Goal: Information Seeking & Learning: Understand process/instructions

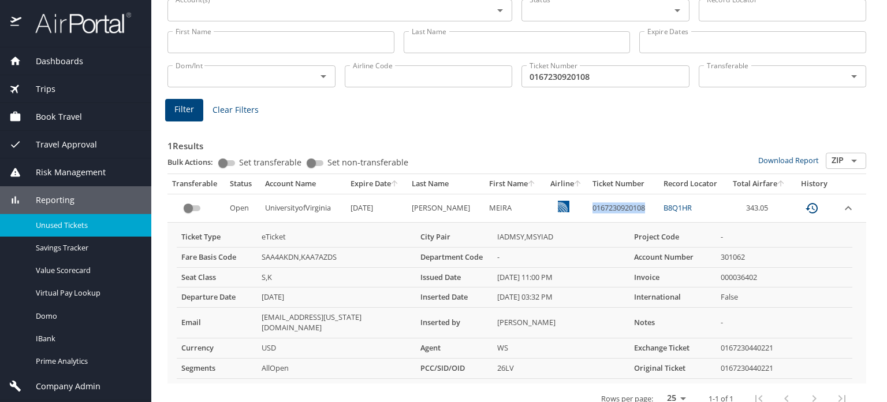
scroll to position [77, 0]
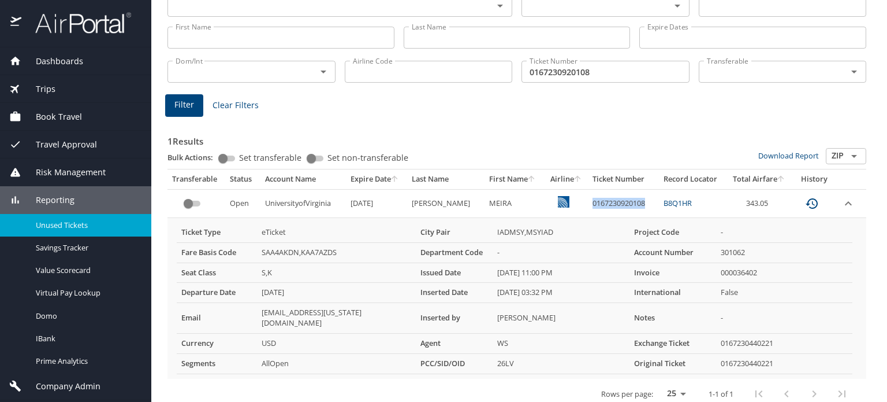
click at [104, 23] on img at bounding box center [77, 23] width 109 height 23
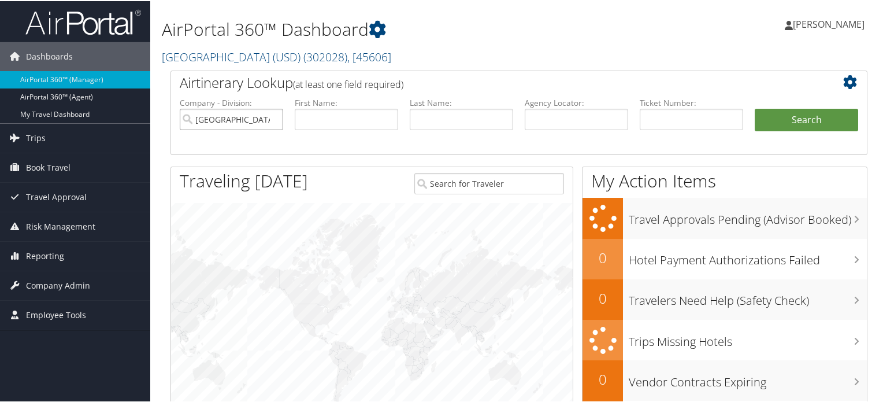
click at [272, 117] on input "[GEOGRAPHIC_DATA] (USD)" at bounding box center [231, 117] width 103 height 21
click at [265, 53] on link "University of San Diego (USD) ( 302028 ) , [ 45606 ]" at bounding box center [276, 56] width 229 height 16
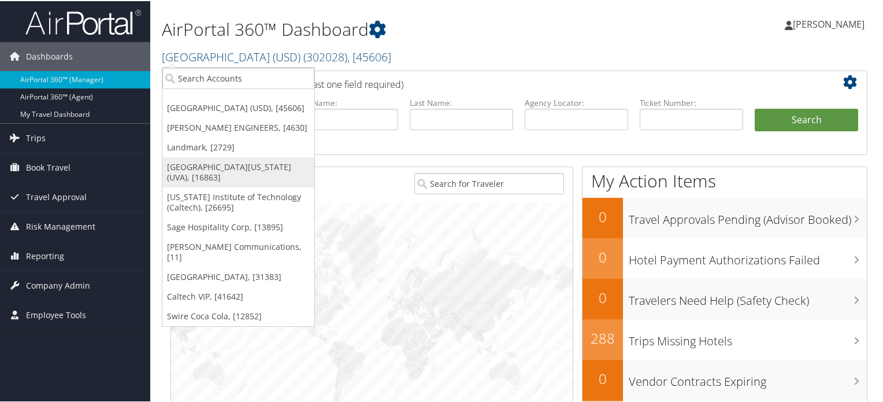
click at [234, 168] on link "[GEOGRAPHIC_DATA][US_STATE] (UVA), [16863]" at bounding box center [238, 171] width 152 height 30
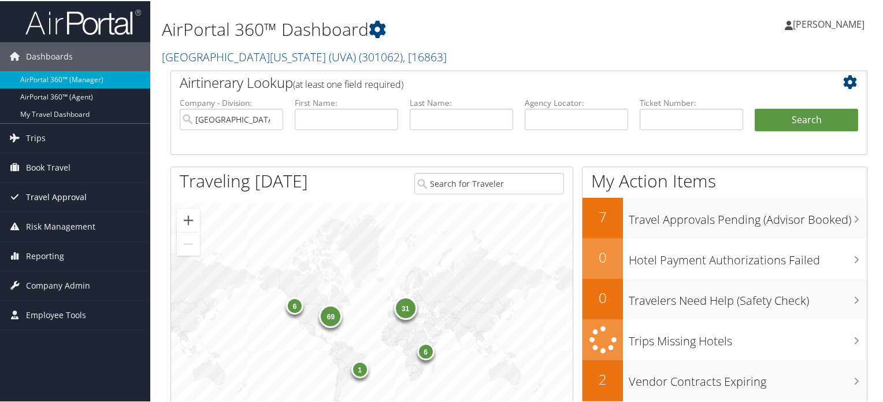
click at [64, 198] on span "Travel Approval" at bounding box center [56, 195] width 61 height 29
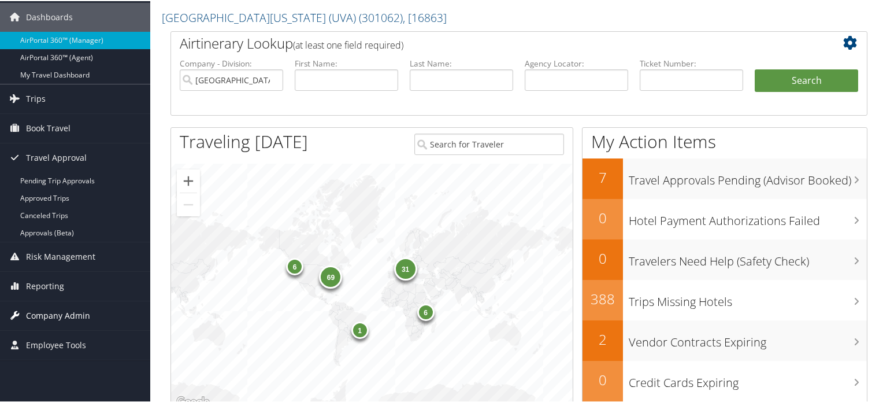
scroll to position [116, 0]
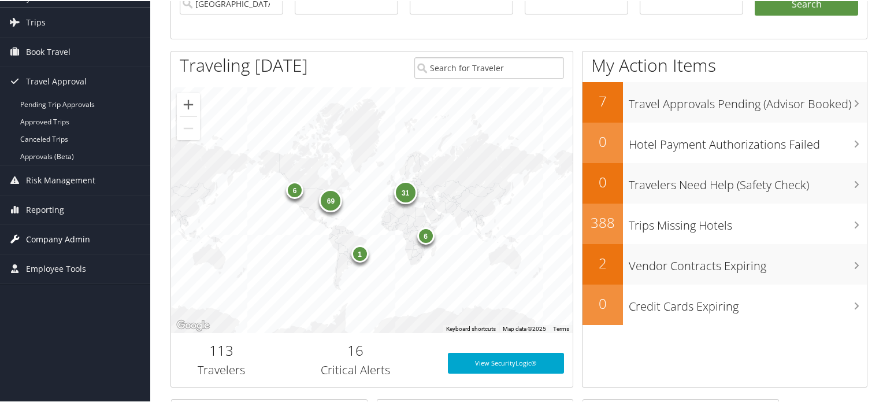
click at [69, 235] on span "Company Admin" at bounding box center [58, 238] width 64 height 29
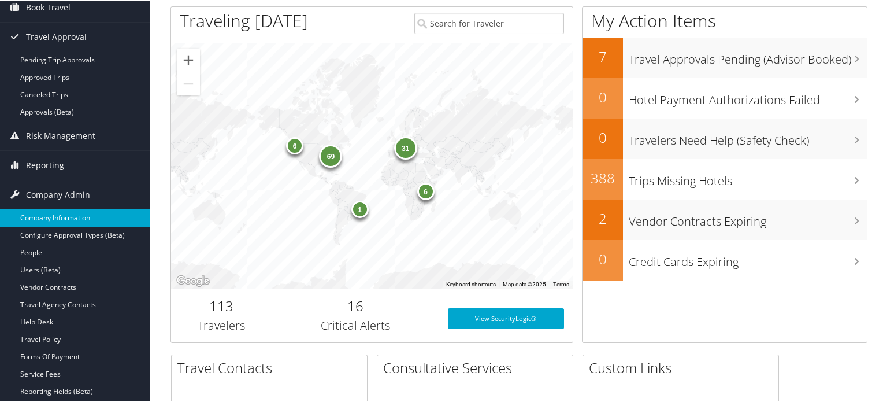
scroll to position [231, 0]
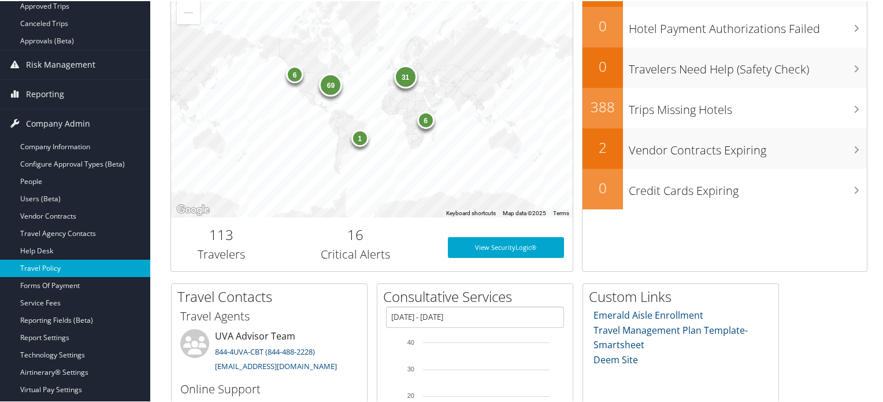
click at [61, 266] on link "Travel Policy" at bounding box center [75, 266] width 150 height 17
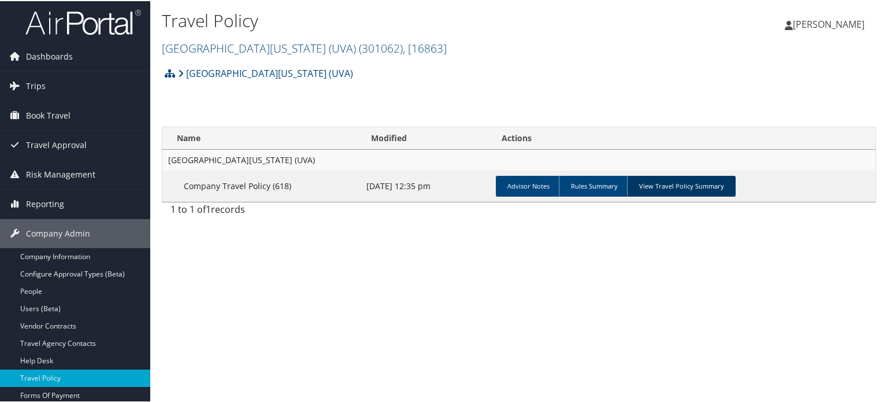
click at [670, 184] on link "View Travel Policy Summary" at bounding box center [681, 184] width 109 height 21
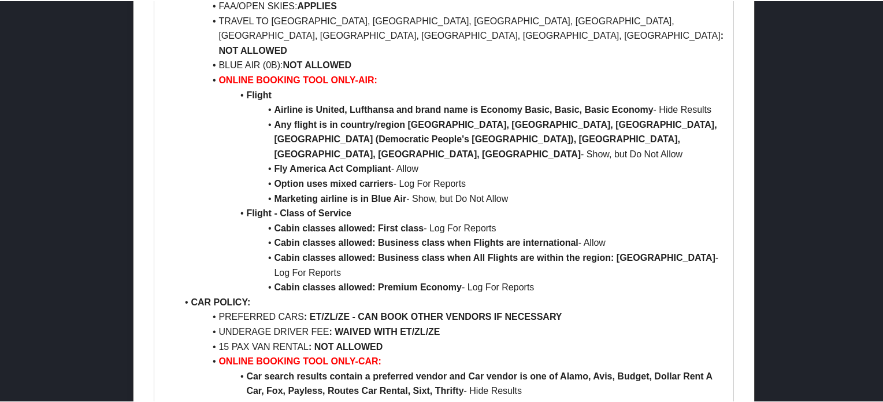
scroll to position [693, 0]
